Goal: Task Accomplishment & Management: Use online tool/utility

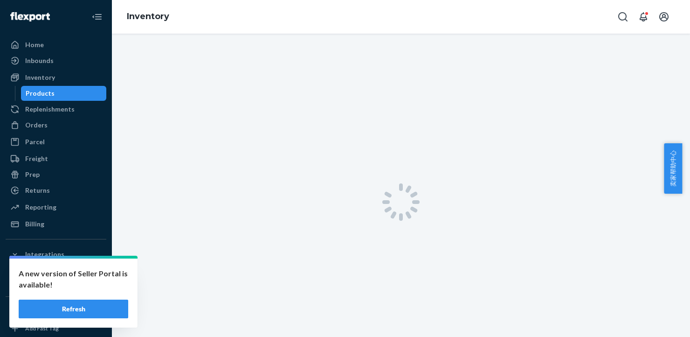
click at [167, 193] on div at bounding box center [401, 202] width 578 height 337
click at [597, 96] on div at bounding box center [401, 202] width 578 height 337
click at [41, 96] on div "Products" at bounding box center [40, 93] width 29 height 9
